Goal: Register for event/course

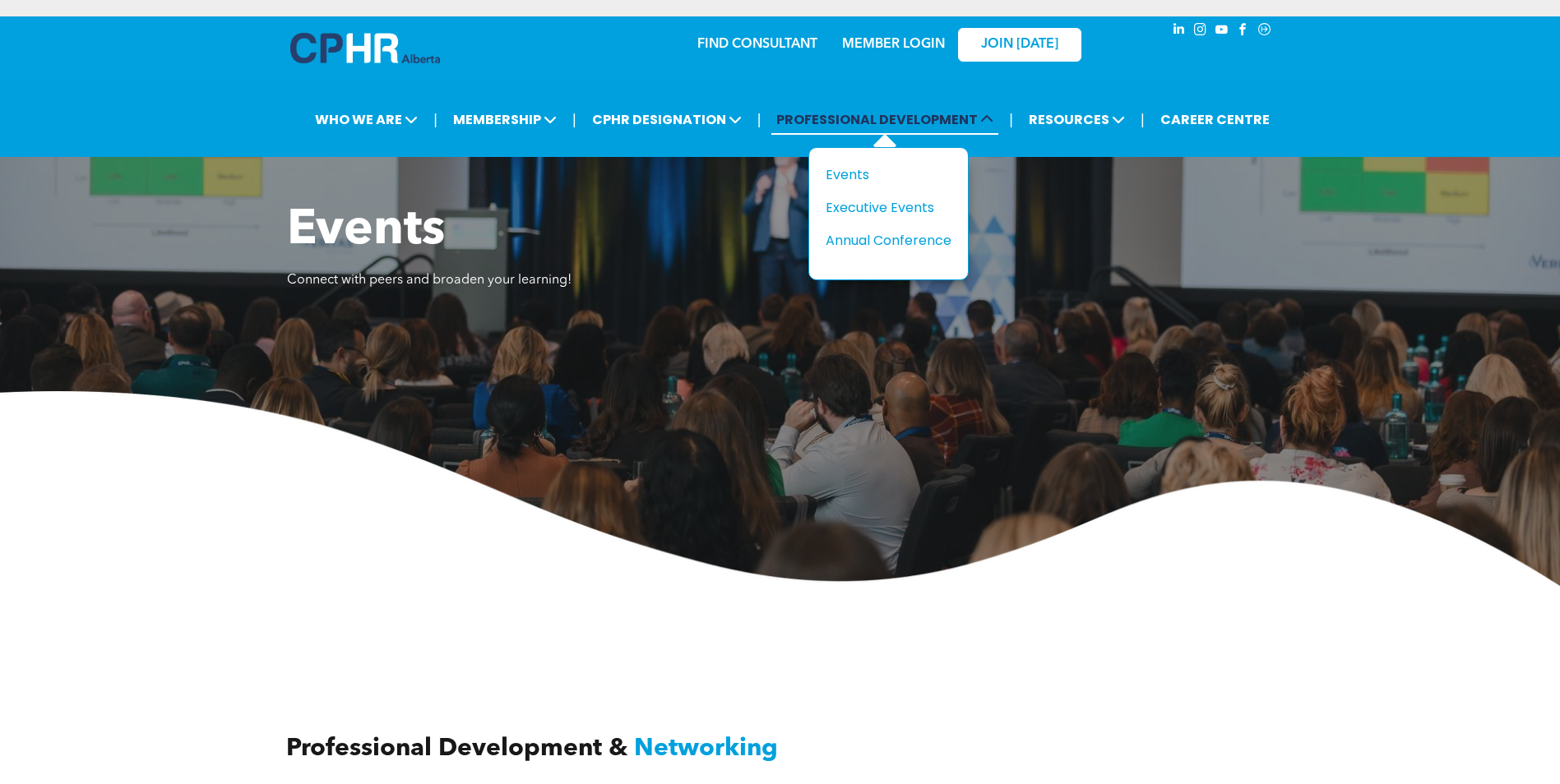
click at [865, 110] on span "PROFESSIONAL DEVELOPMENT" at bounding box center [885, 120] width 227 height 31
click at [852, 168] on div "Events" at bounding box center [882, 174] width 114 height 20
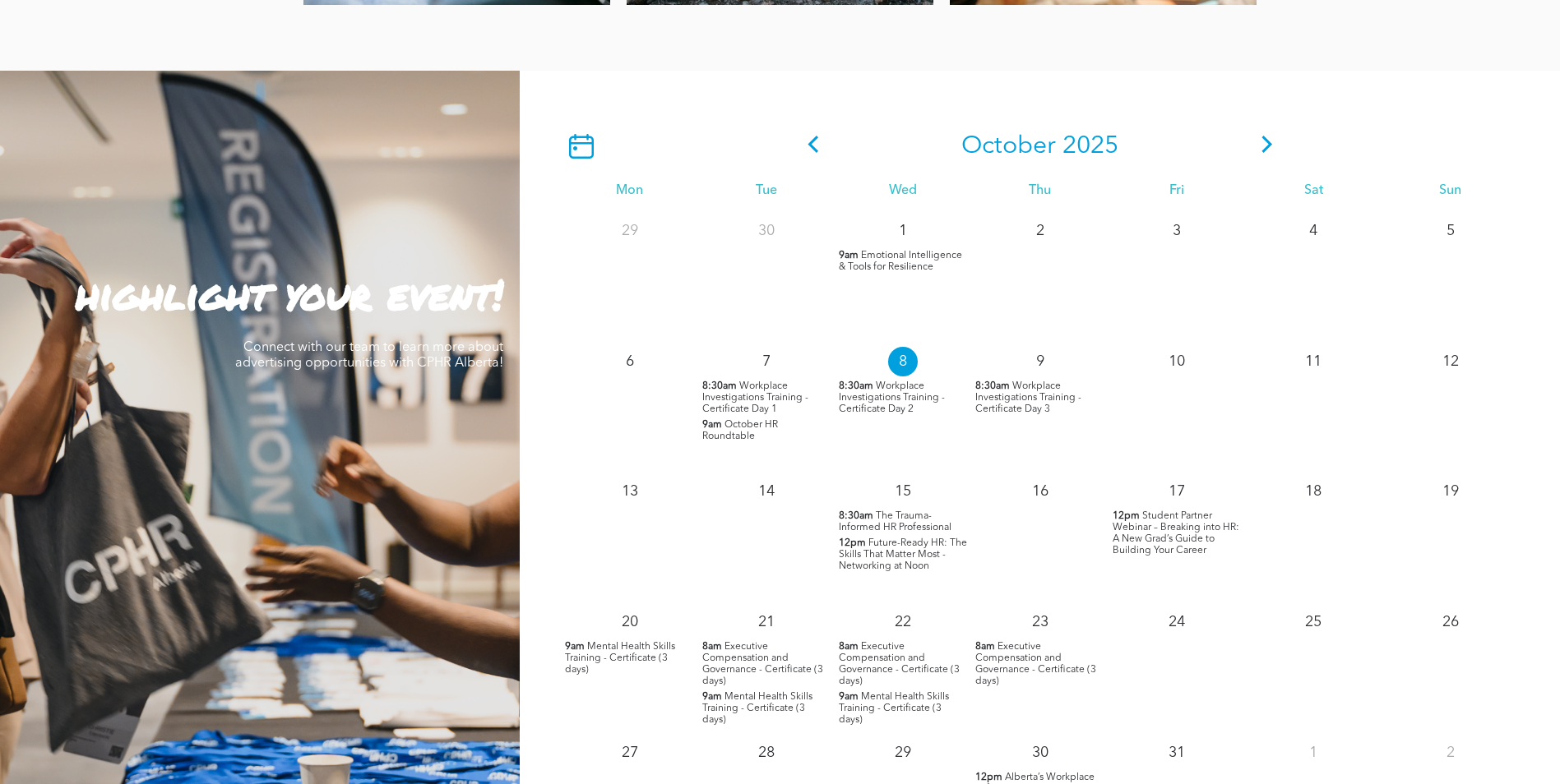
scroll to position [1562, 0]
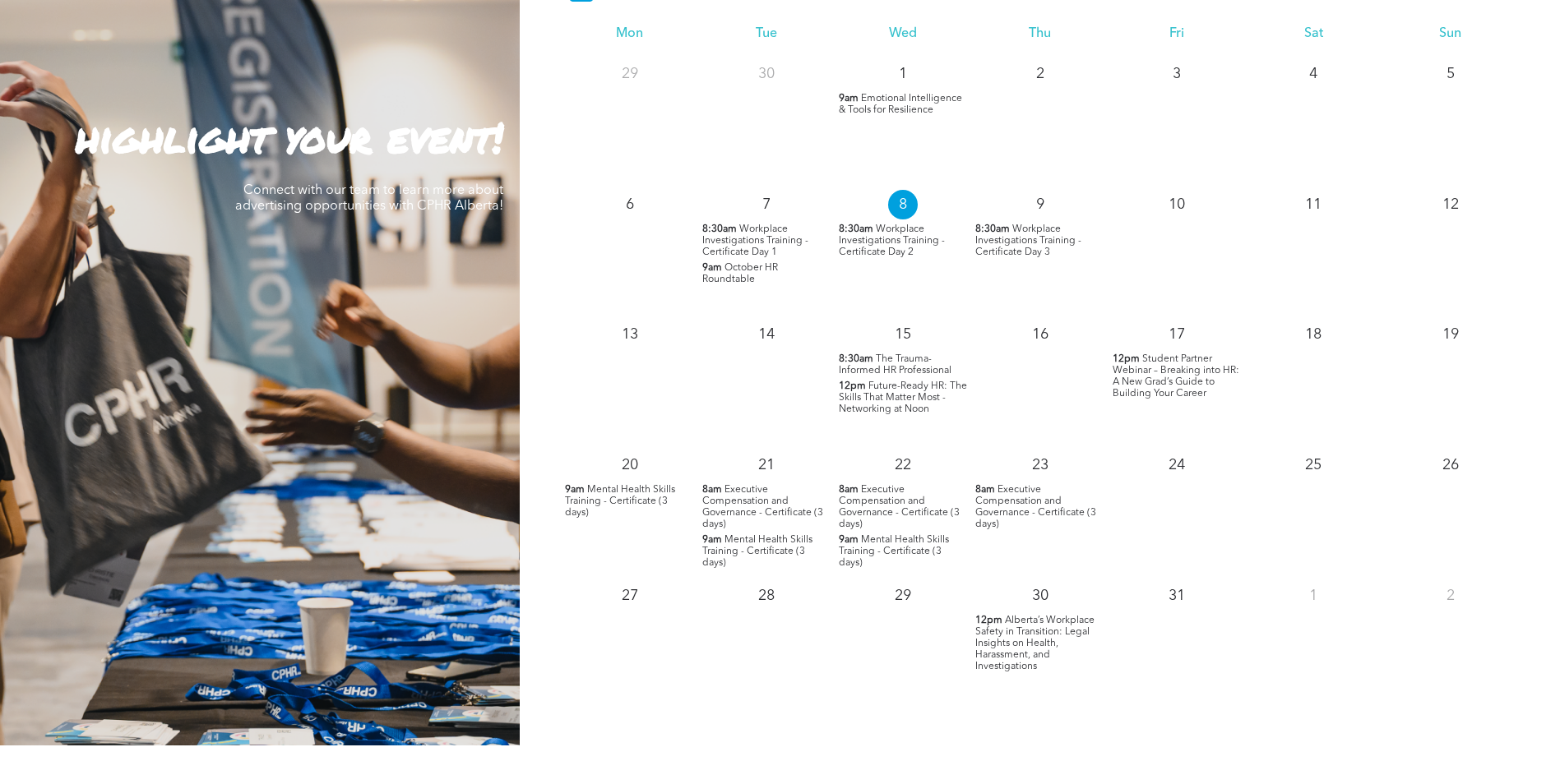
click at [741, 512] on span "Executive Compensation and Governance - Certificate (3 days)" at bounding box center [762, 507] width 121 height 44
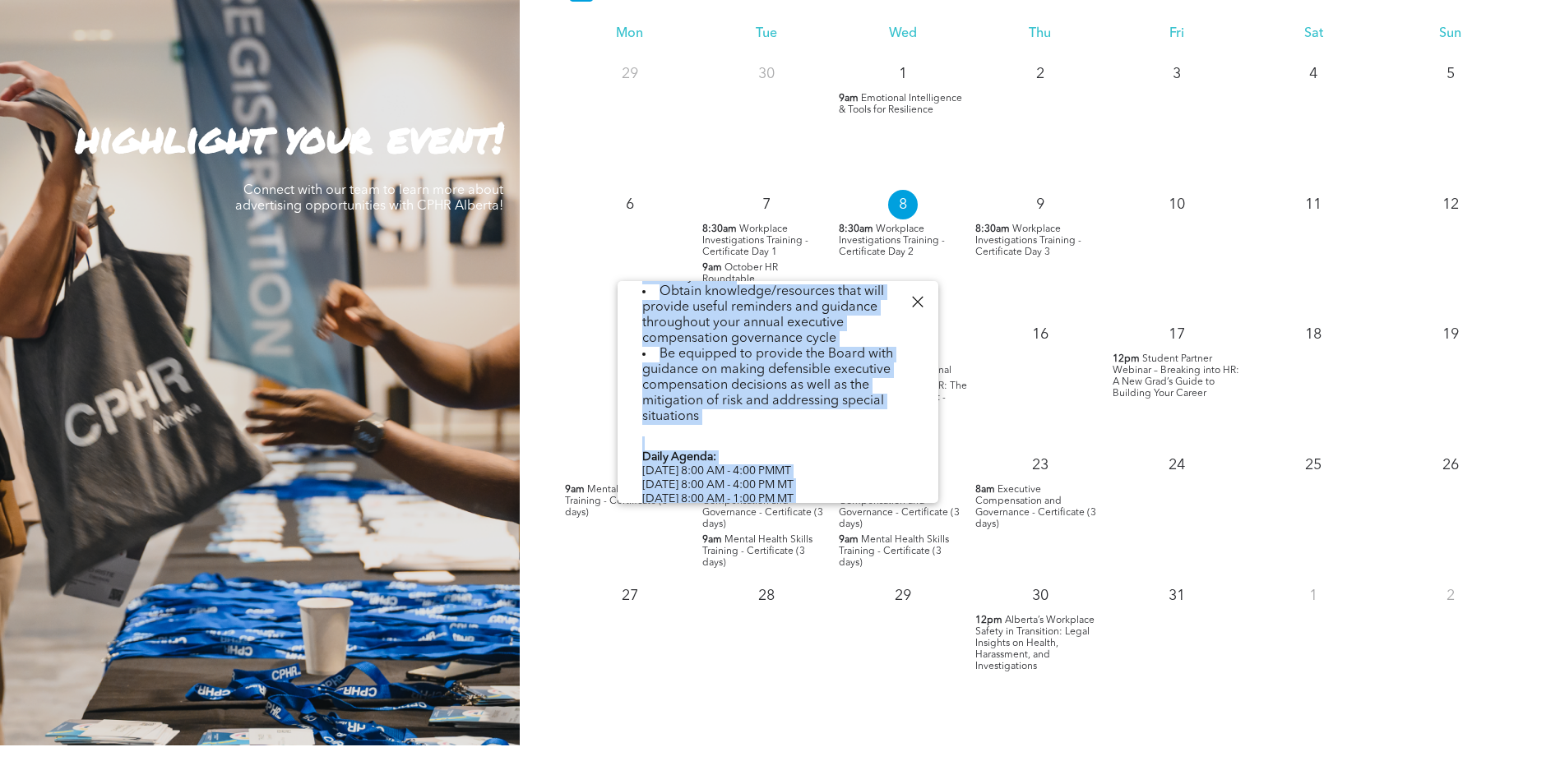
scroll to position [638, 0]
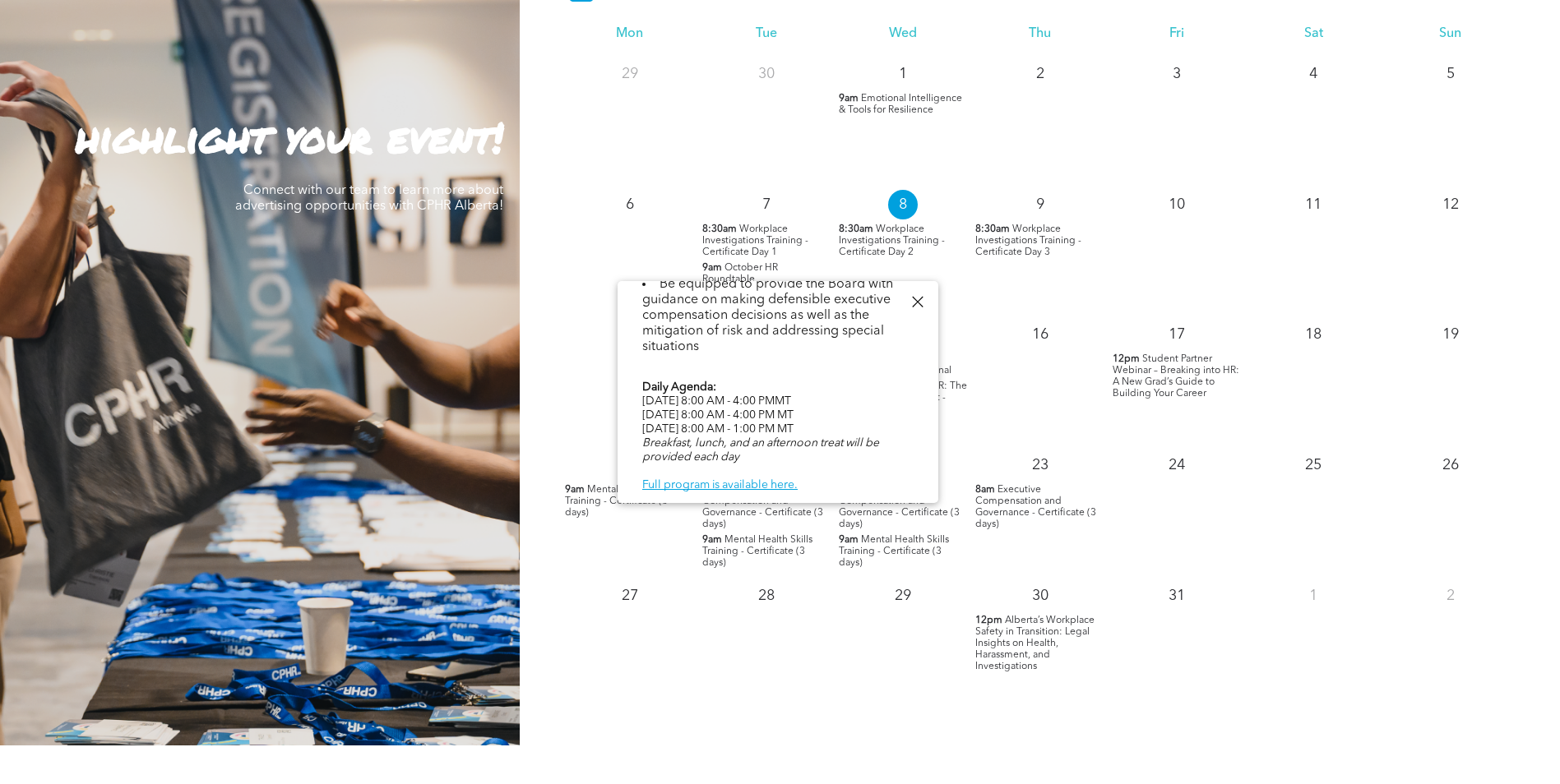
drag, startPoint x: 644, startPoint y: 389, endPoint x: 780, endPoint y: 343, distance: 143.6
click at [780, 343] on div "In partnership with CTRN. Upon completion of this course you will be equipped t…" at bounding box center [778, 223] width 271 height 961
drag, startPoint x: 780, startPoint y: 343, endPoint x: 730, endPoint y: 314, distance: 57.8
copy div "n partnership with CTRN. Upon completion of this course you will be equipped to…"
click at [910, 303] on div at bounding box center [916, 302] width 22 height 22
